Goal: Task Accomplishment & Management: Manage account settings

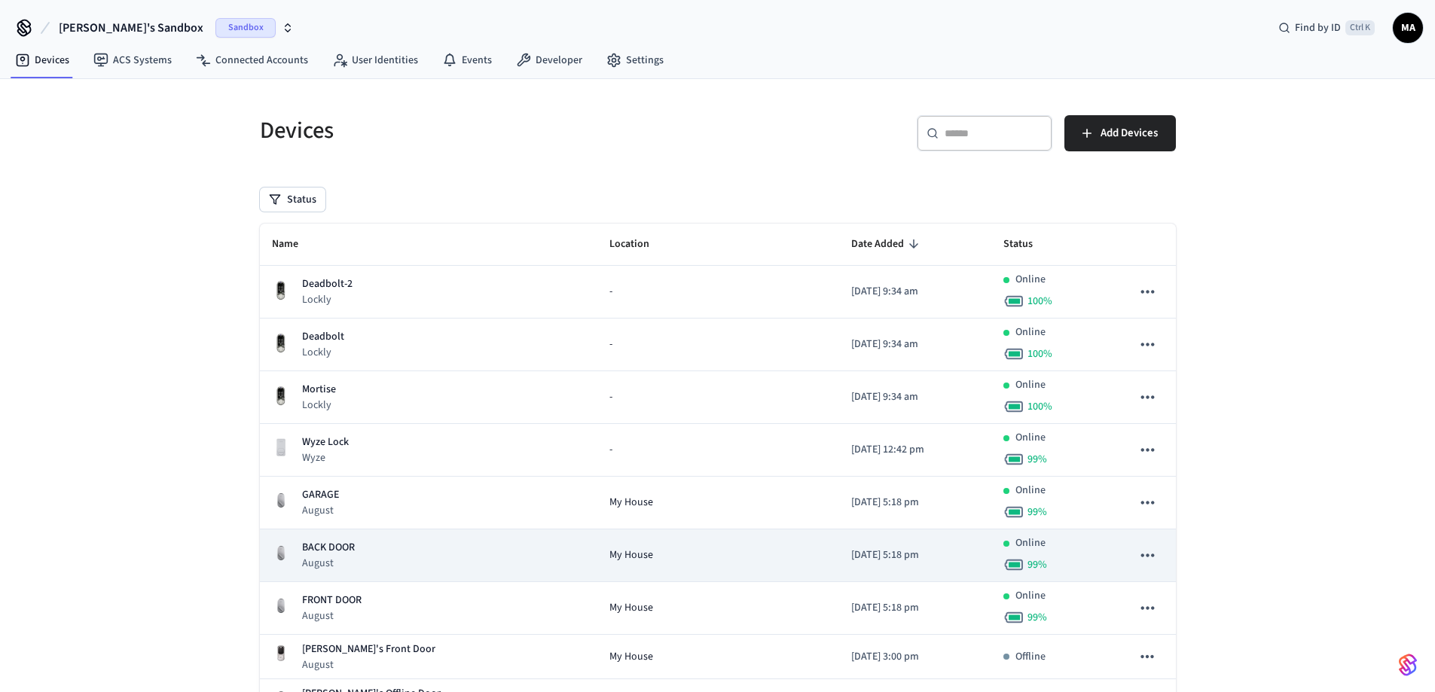
click at [397, 555] on div "BACK DOOR August" at bounding box center [429, 555] width 314 height 31
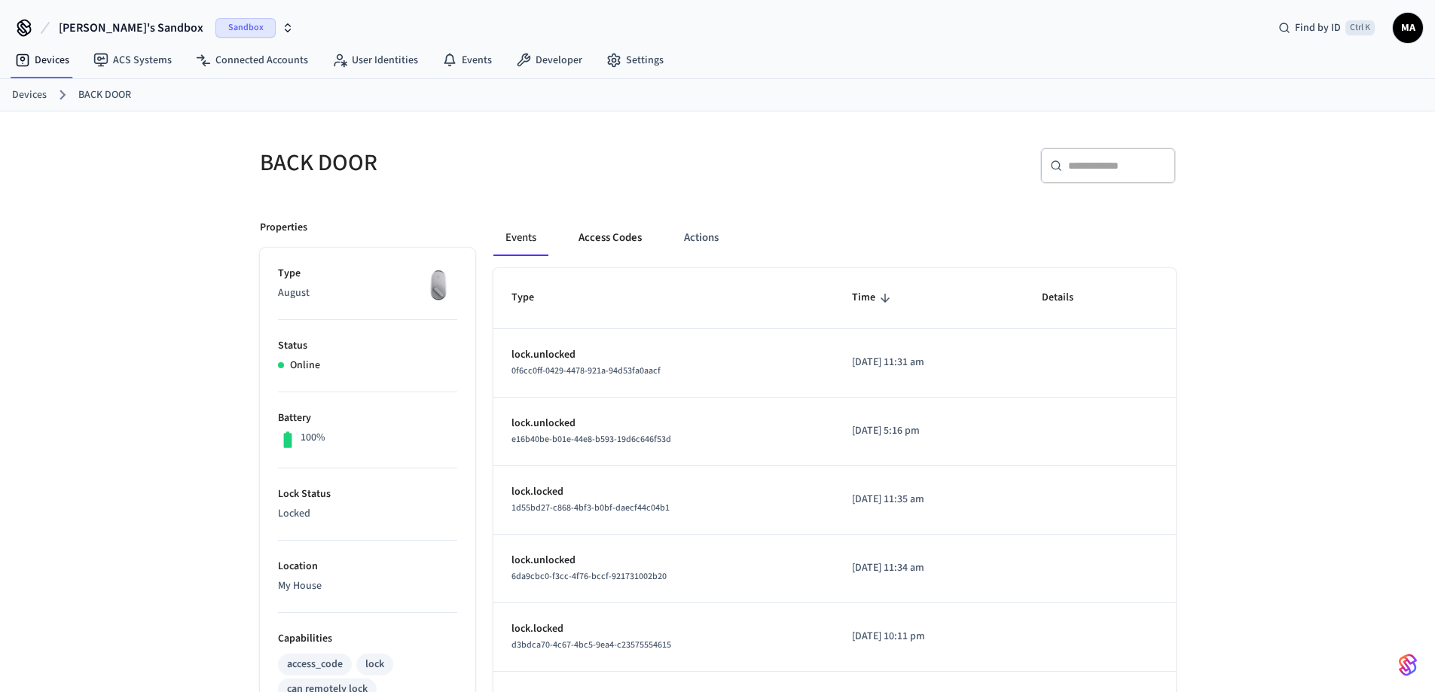
click at [621, 240] on button "Access Codes" at bounding box center [609, 238] width 87 height 36
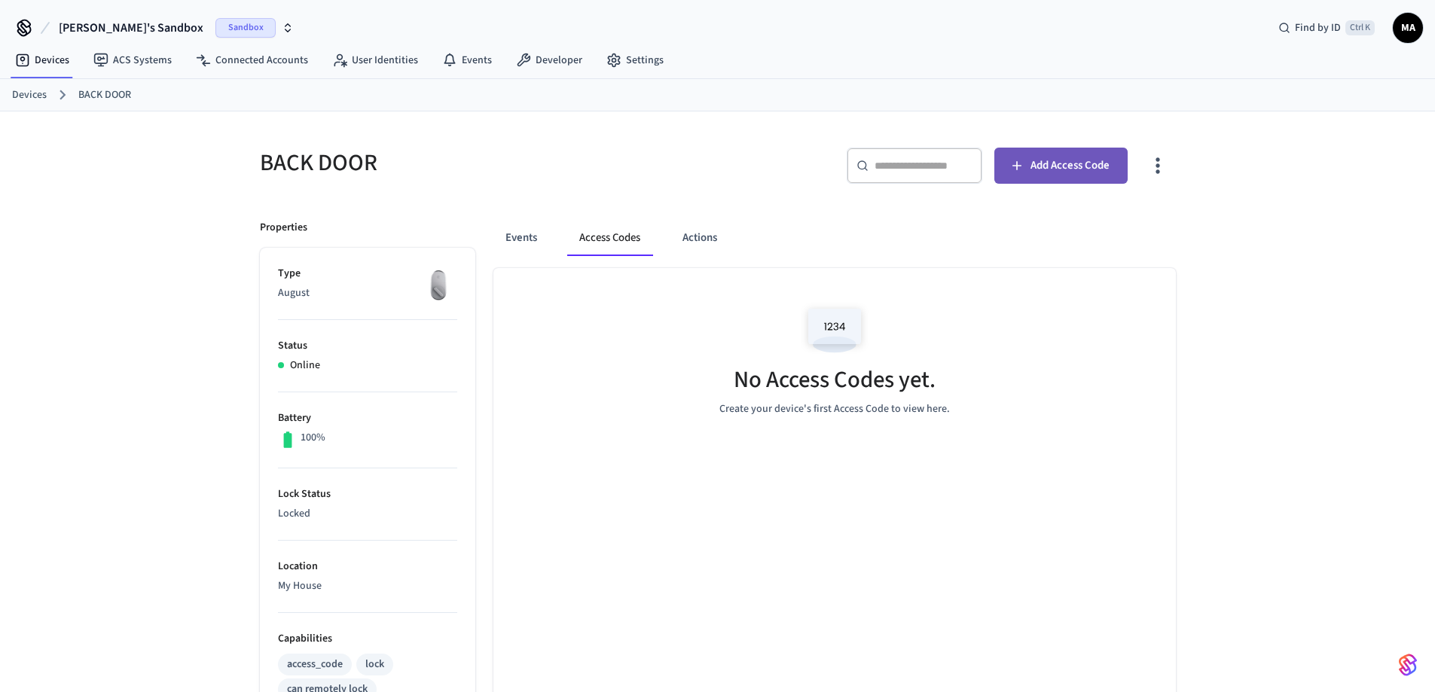
click at [1032, 168] on span "Add Access Code" at bounding box center [1069, 166] width 79 height 20
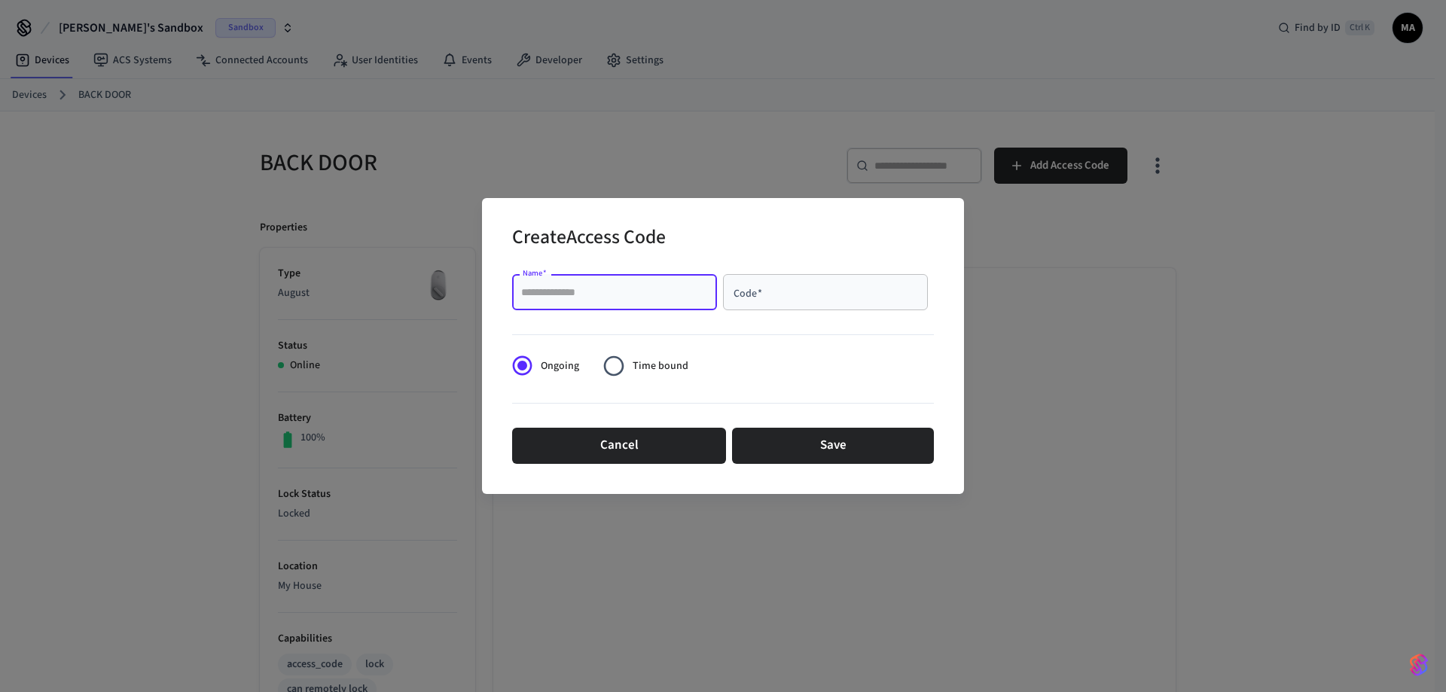
click at [666, 295] on input "Name   *" at bounding box center [614, 292] width 187 height 15
type input "****"
click at [768, 294] on input "Code   *" at bounding box center [825, 292] width 187 height 15
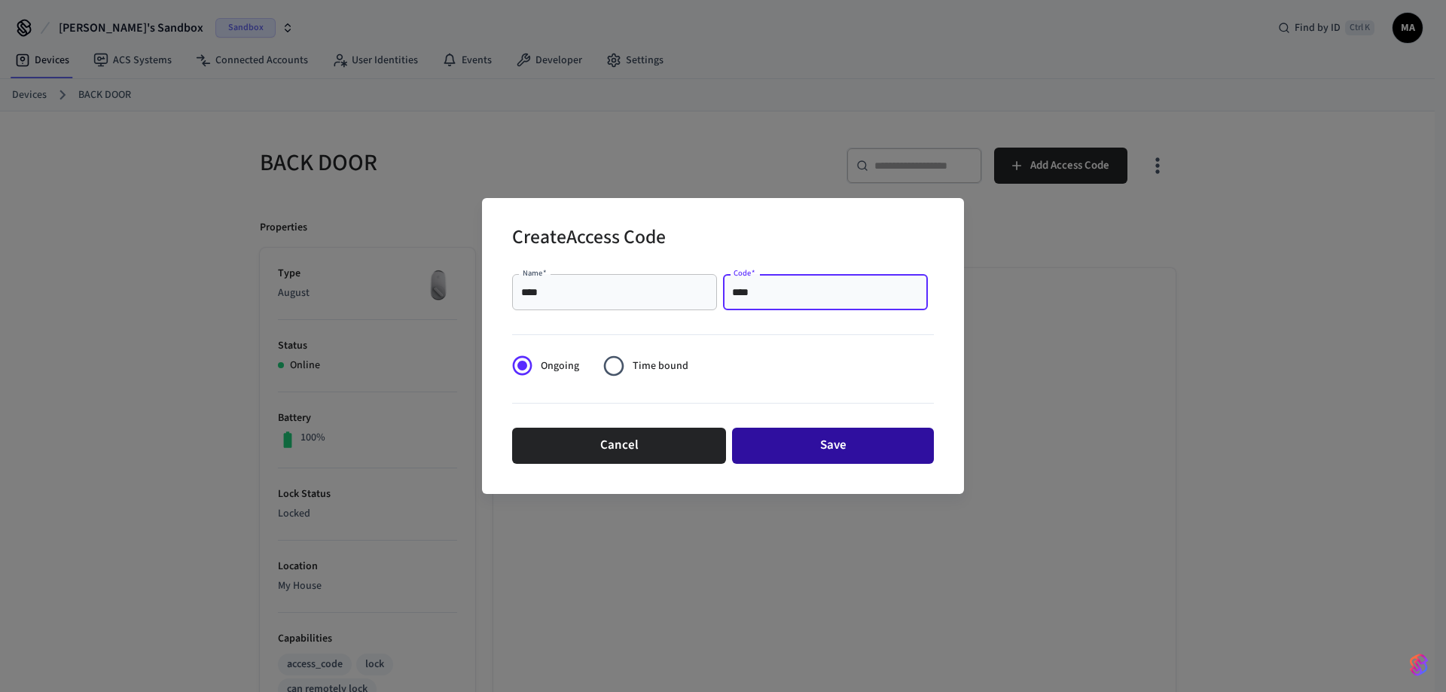
type input "****"
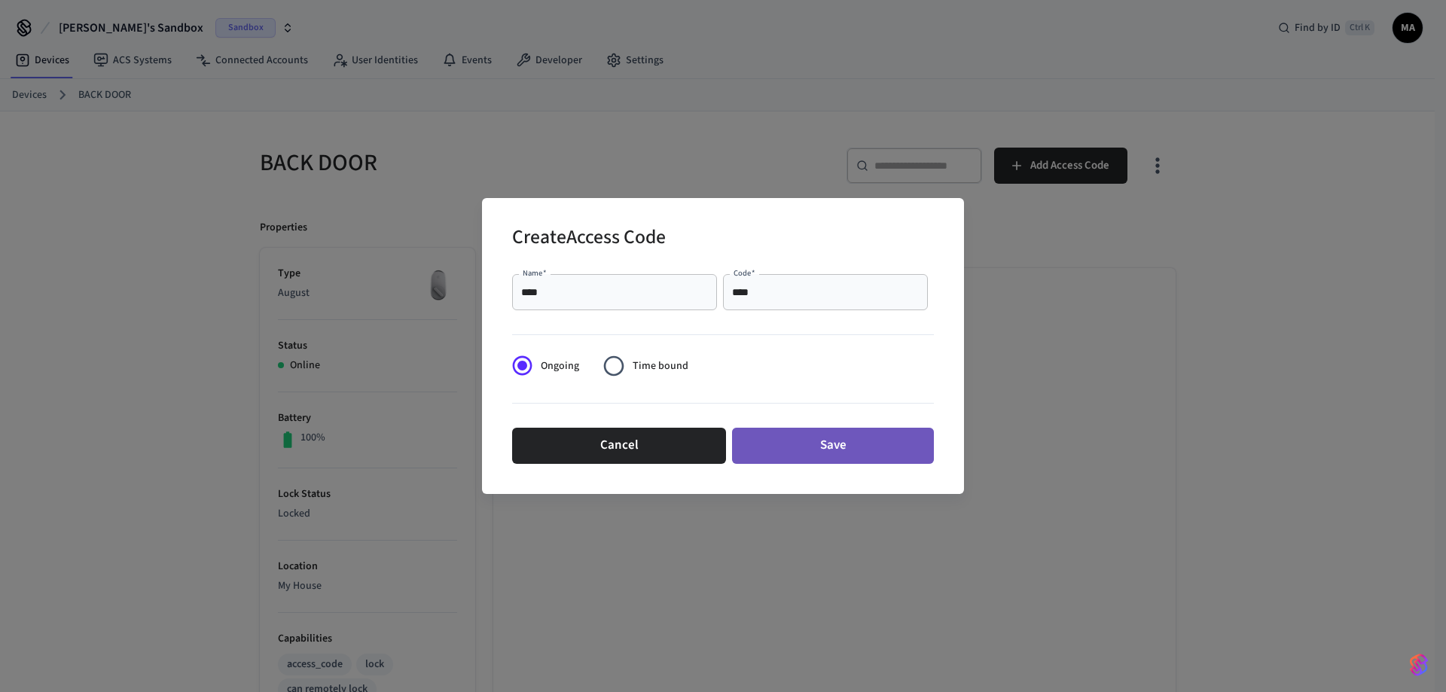
click at [835, 450] on button "Save" at bounding box center [833, 446] width 202 height 36
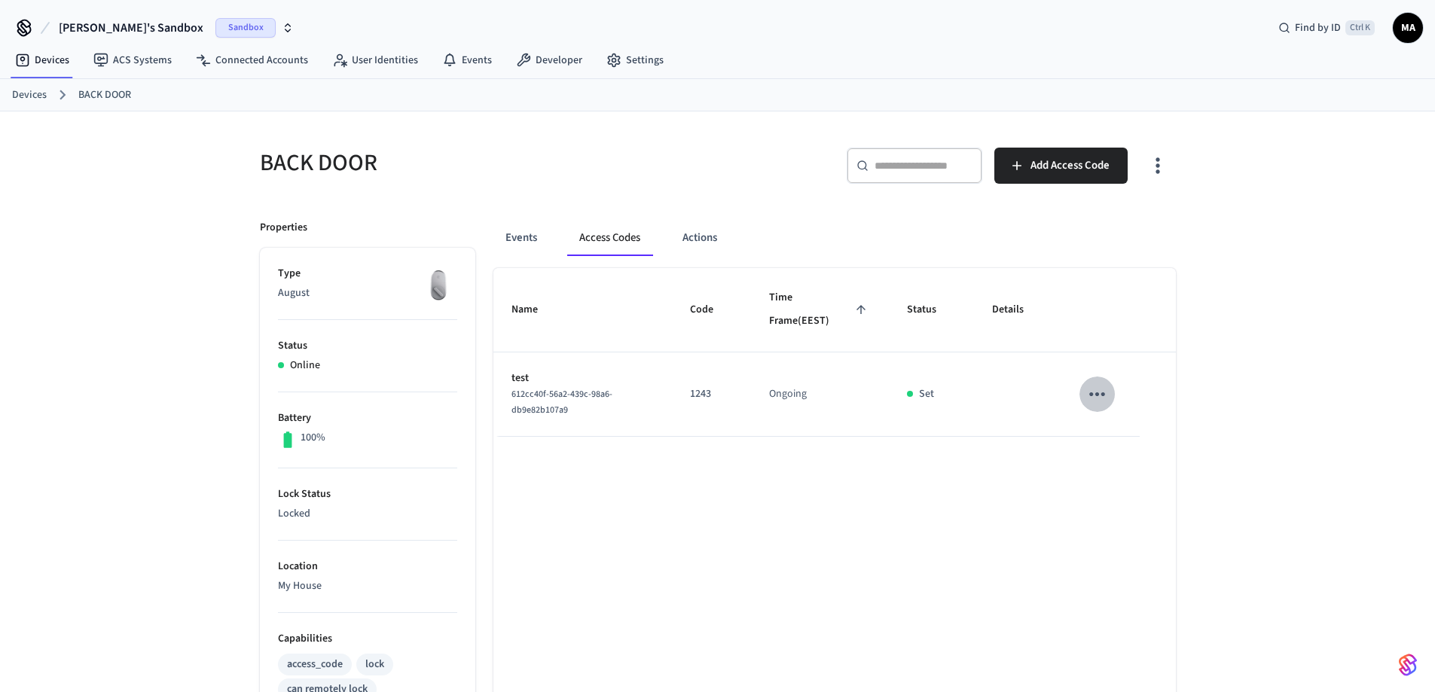
click at [1102, 395] on icon "sticky table" at bounding box center [1097, 394] width 16 height 4
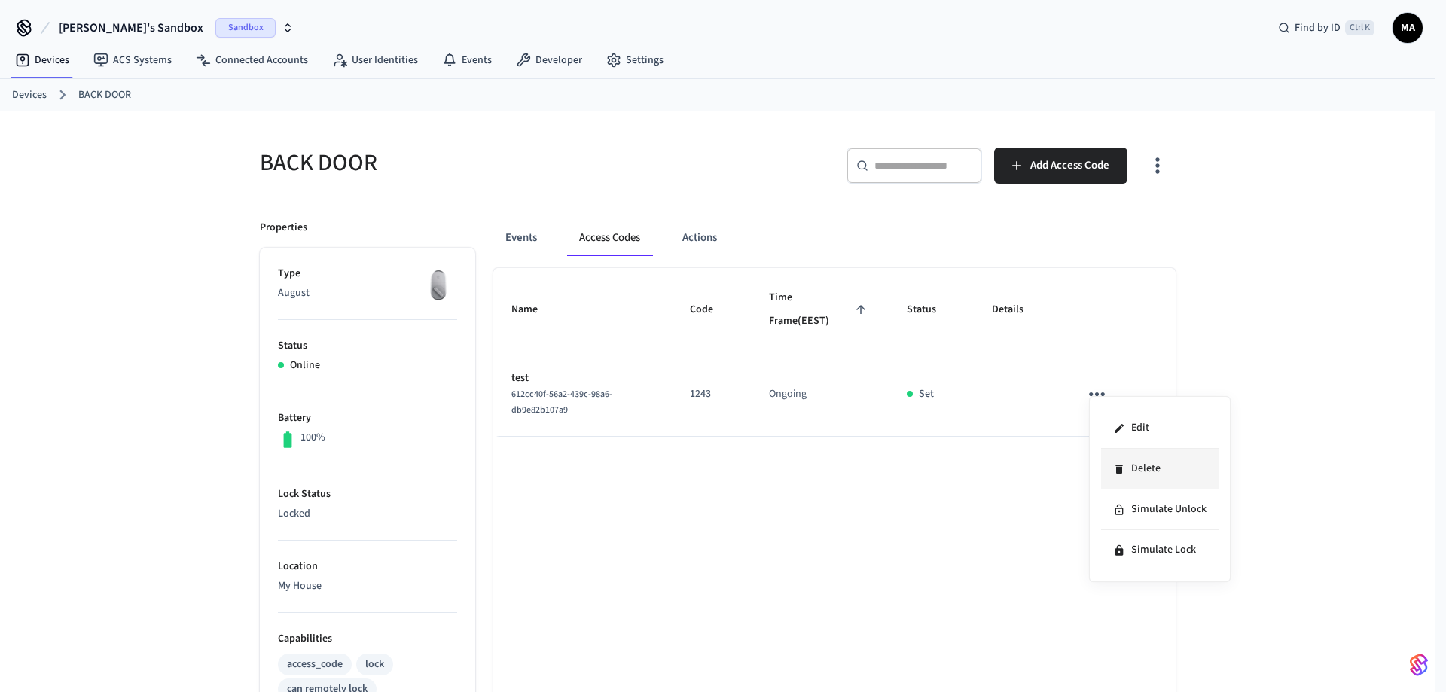
click at [1162, 463] on li "Delete" at bounding box center [1159, 469] width 117 height 41
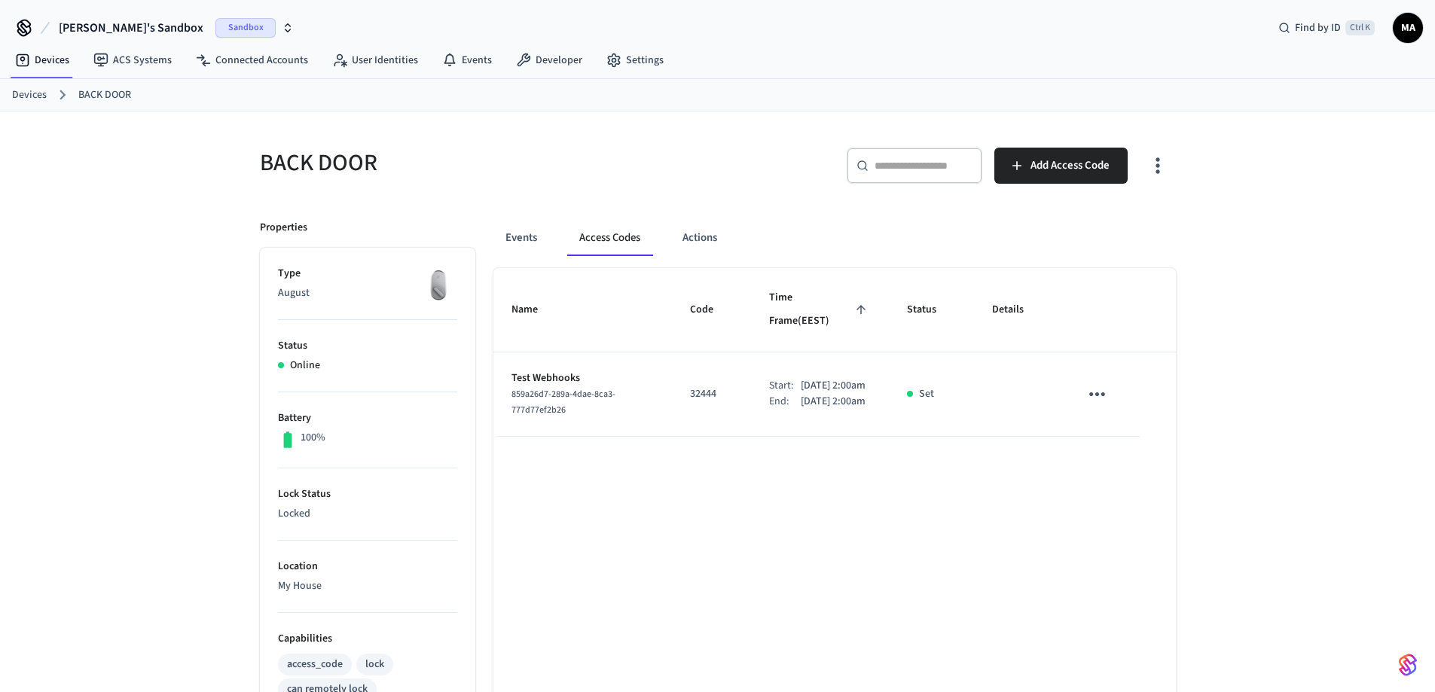
click at [1101, 383] on icon "sticky table" at bounding box center [1096, 394] width 23 height 23
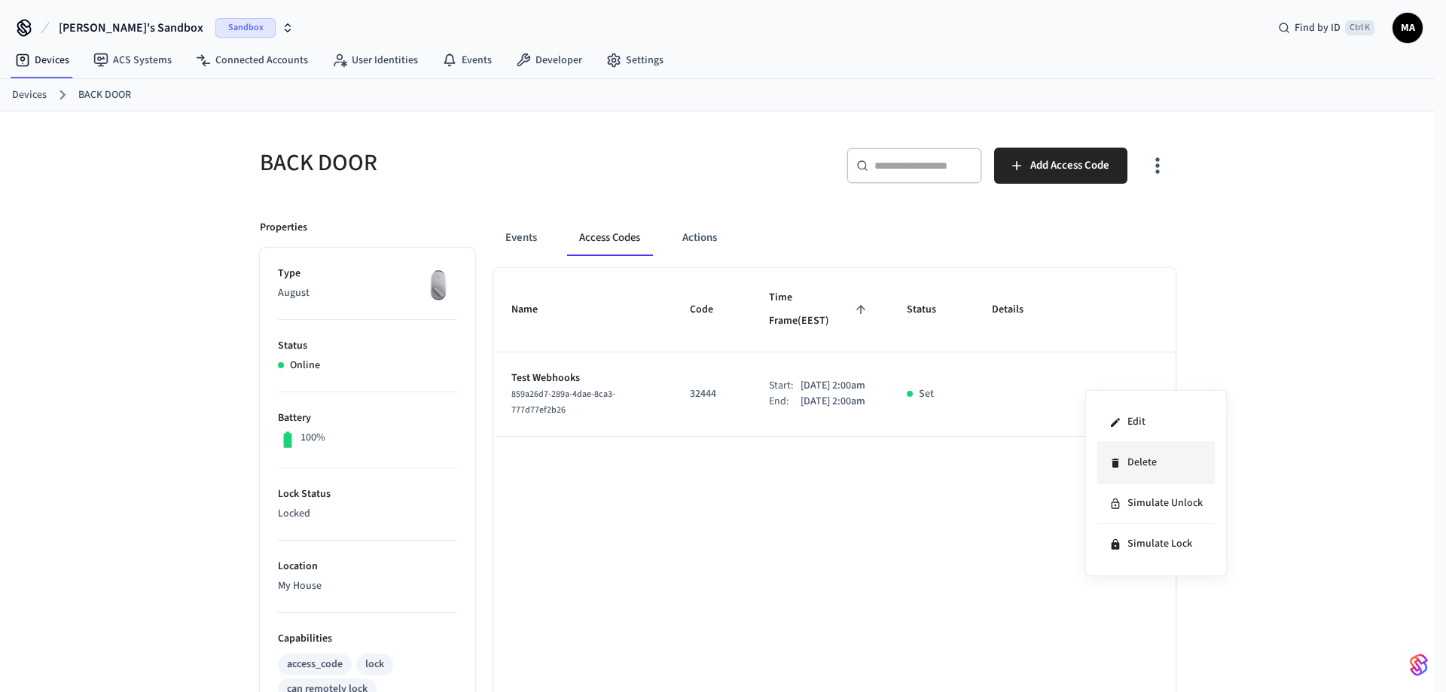
click at [1142, 469] on li "Delete" at bounding box center [1155, 463] width 117 height 41
